Goal: Communication & Community: Ask a question

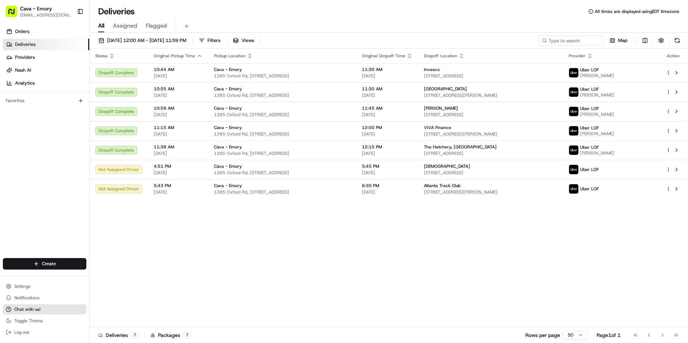
click at [30, 309] on span "Chat with us!" at bounding box center [27, 309] width 26 height 6
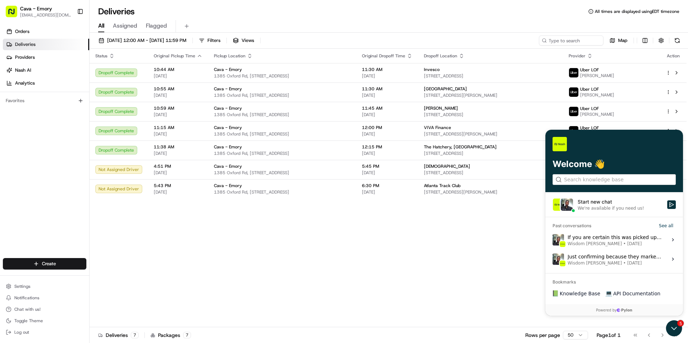
click at [568, 282] on h3 "Bookmarks" at bounding box center [615, 279] width 138 height 11
click at [570, 280] on h3 "Bookmarks" at bounding box center [615, 279] width 138 height 11
click at [586, 281] on h3 "Bookmarks" at bounding box center [615, 279] width 138 height 11
drag, startPoint x: 573, startPoint y: 284, endPoint x: 565, endPoint y: 283, distance: 7.6
click at [573, 284] on h3 "Bookmarks" at bounding box center [615, 279] width 138 height 11
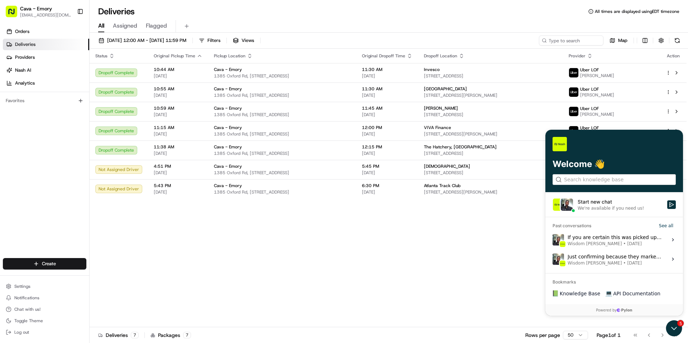
click at [557, 282] on h3 "Bookmarks" at bounding box center [615, 279] width 138 height 11
click at [596, 177] on input "search" at bounding box center [614, 180] width 100 height 8
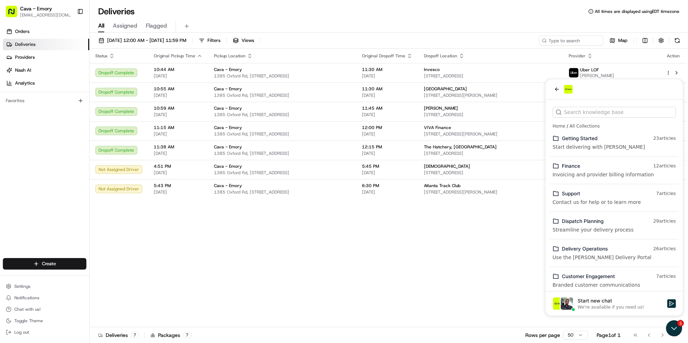
click at [478, 246] on div "Status Original Pickup Time Pickup Location Original Dropoff Time Dropoff Locat…" at bounding box center [388, 188] width 597 height 279
click at [25, 308] on span "Chat with us!" at bounding box center [27, 309] width 26 height 6
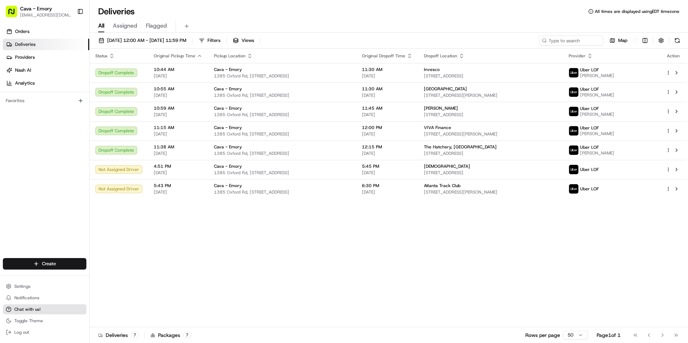
click at [30, 308] on span "Chat with us!" at bounding box center [27, 309] width 26 height 6
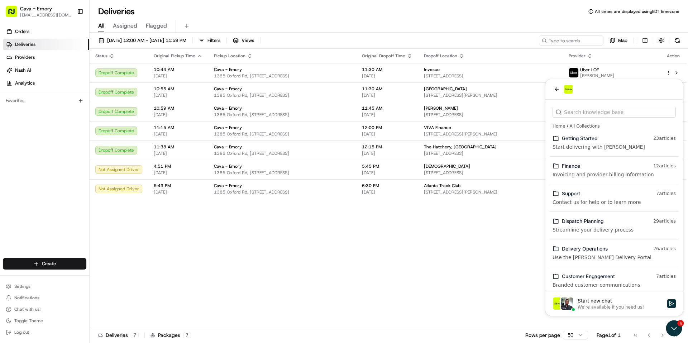
click at [603, 300] on div "Start new chat" at bounding box center [620, 300] width 85 height 7
click at [667, 300] on button "Start new chat We're available if you need us!" at bounding box center [671, 303] width 9 height 9
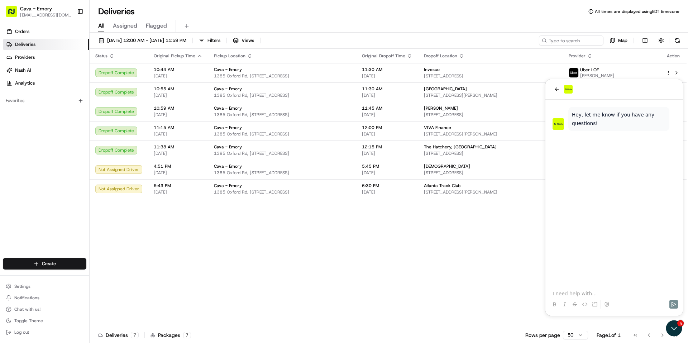
drag, startPoint x: 572, startPoint y: 293, endPoint x: 571, endPoint y: 290, distance: 3.7
click at [571, 290] on div at bounding box center [614, 297] width 132 height 27
click at [676, 301] on icon "Send" at bounding box center [674, 304] width 6 height 6
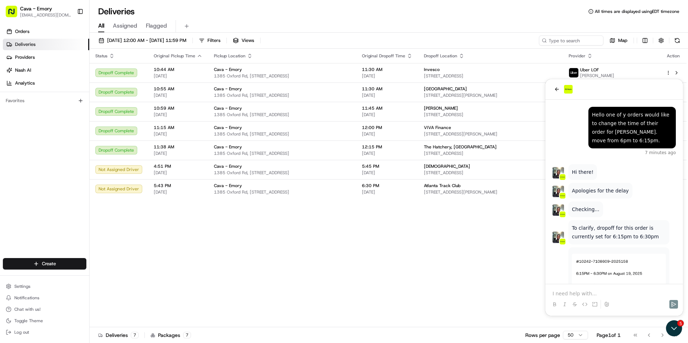
scroll to position [123, 0]
